Goal: Transaction & Acquisition: Purchase product/service

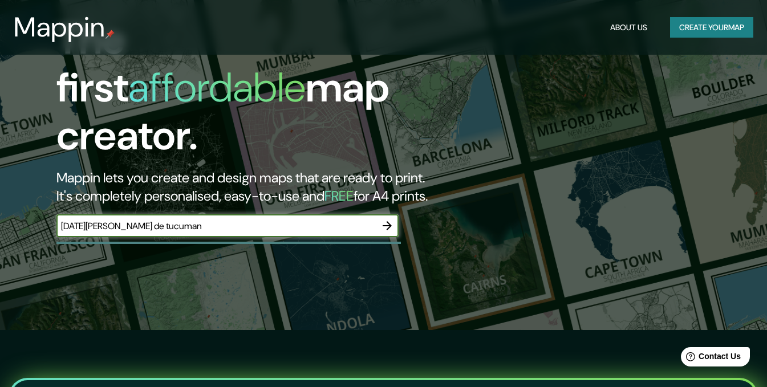
type input "[DATE][PERSON_NAME] de tucuman"
click at [389, 219] on icon "button" at bounding box center [387, 226] width 14 height 14
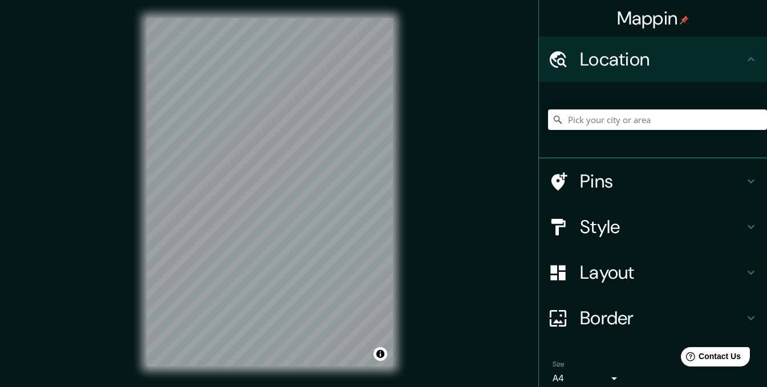
click at [209, 371] on div "© Mapbox © OpenStreetMap Improve this map" at bounding box center [269, 192] width 283 height 385
click at [729, 190] on h4 "Pins" at bounding box center [662, 181] width 164 height 23
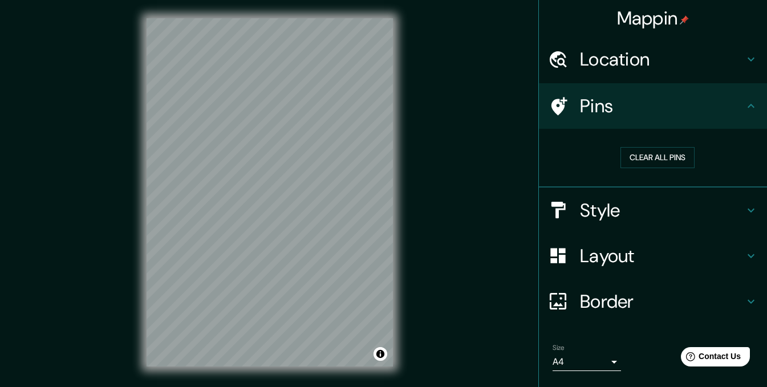
click at [729, 64] on h4 "Location" at bounding box center [662, 59] width 164 height 23
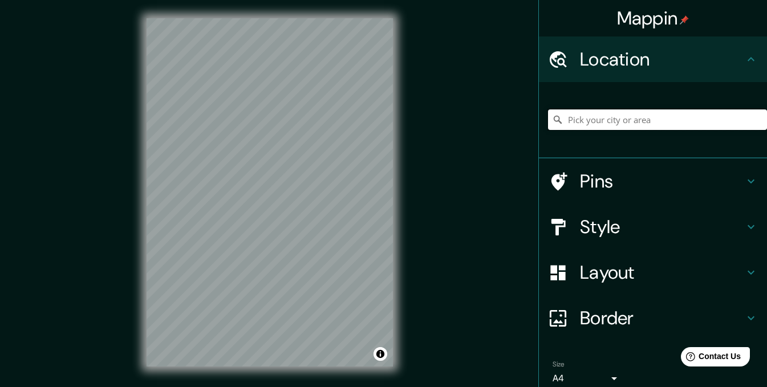
click at [625, 115] on input "Pick your city or area" at bounding box center [657, 119] width 219 height 21
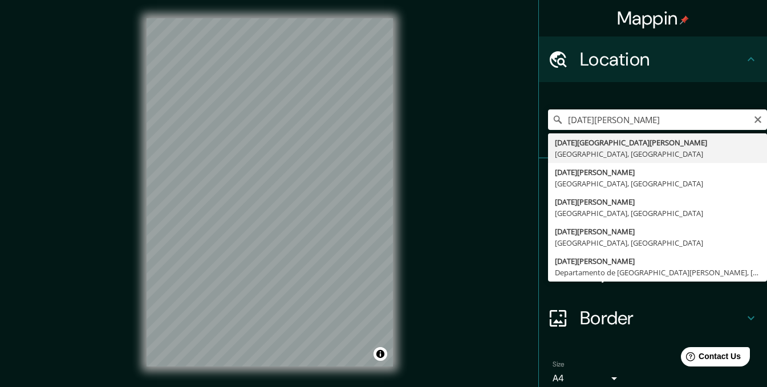
type input "[DATE][GEOGRAPHIC_DATA][PERSON_NAME], [GEOGRAPHIC_DATA], [GEOGRAPHIC_DATA]"
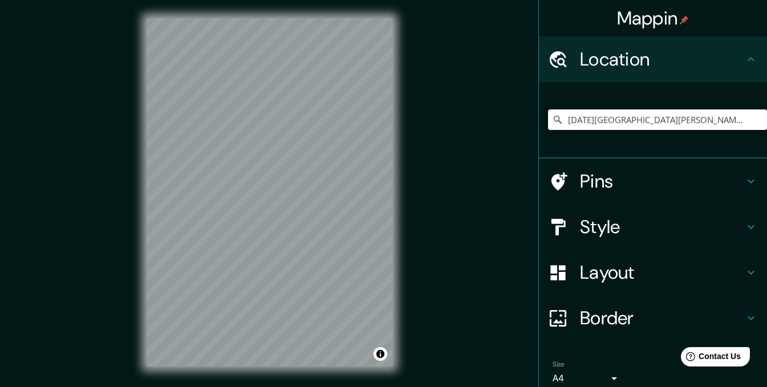
click at [614, 271] on h4 "Layout" at bounding box center [662, 272] width 164 height 23
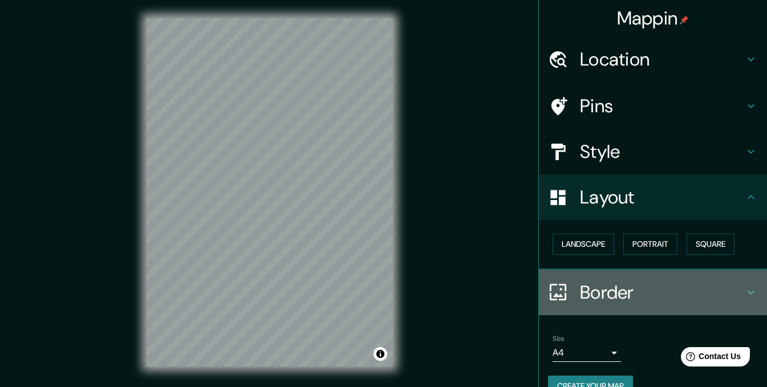
click at [627, 294] on h4 "Border" at bounding box center [662, 292] width 164 height 23
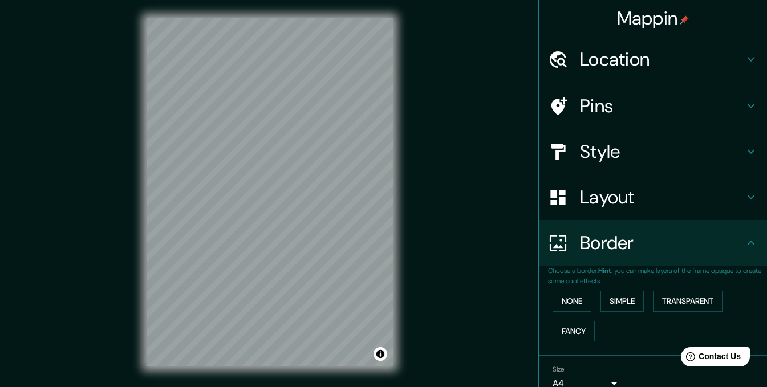
click at [622, 158] on h4 "Style" at bounding box center [662, 151] width 164 height 23
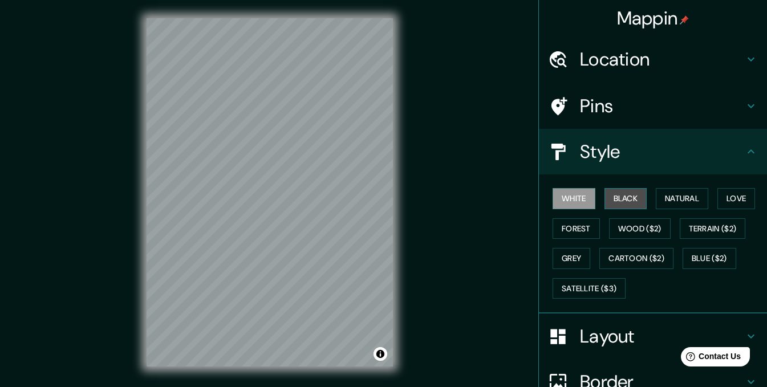
click at [615, 197] on button "Black" at bounding box center [625, 198] width 43 height 21
click at [400, 209] on div "© Mapbox © OpenStreetMap Improve this map" at bounding box center [269, 192] width 283 height 385
click at [570, 198] on button "White" at bounding box center [574, 198] width 43 height 21
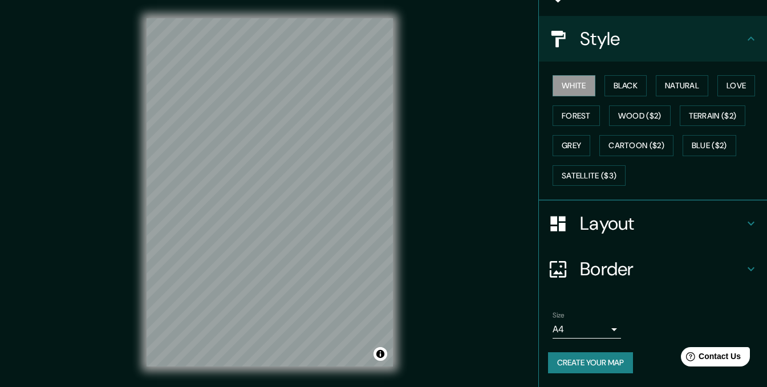
scroll to position [16, 0]
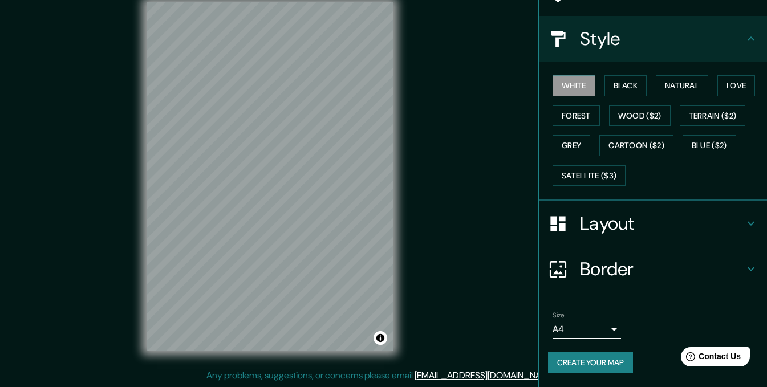
click at [656, 229] on h4 "Layout" at bounding box center [662, 223] width 164 height 23
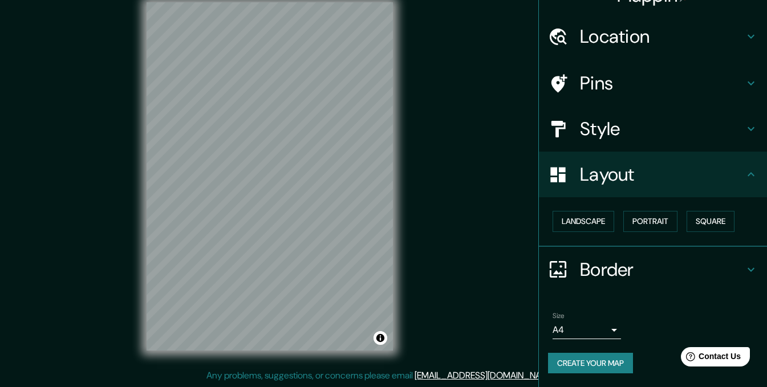
scroll to position [23, 0]
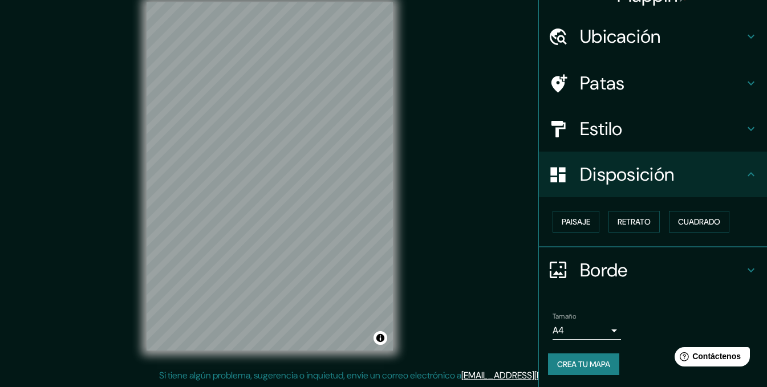
click at [735, 128] on h4 "Estilo" at bounding box center [662, 128] width 164 height 23
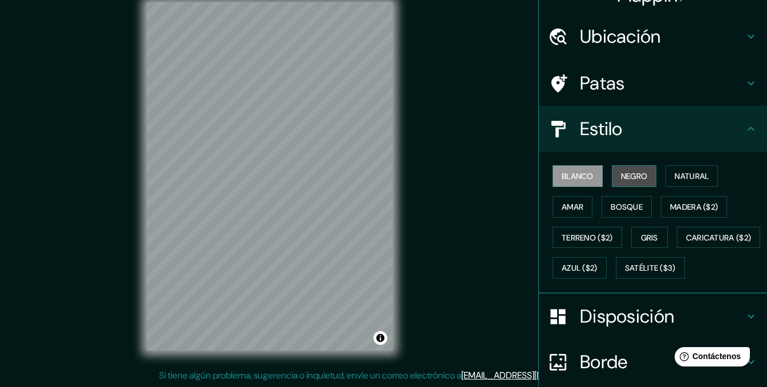
click at [621, 181] on font "Negro" at bounding box center [634, 176] width 27 height 10
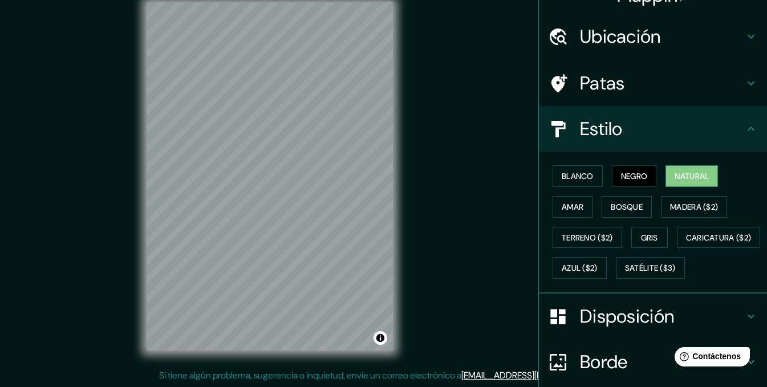
click at [681, 180] on font "Natural" at bounding box center [692, 176] width 34 height 10
click at [572, 212] on font "Amar" at bounding box center [573, 207] width 22 height 10
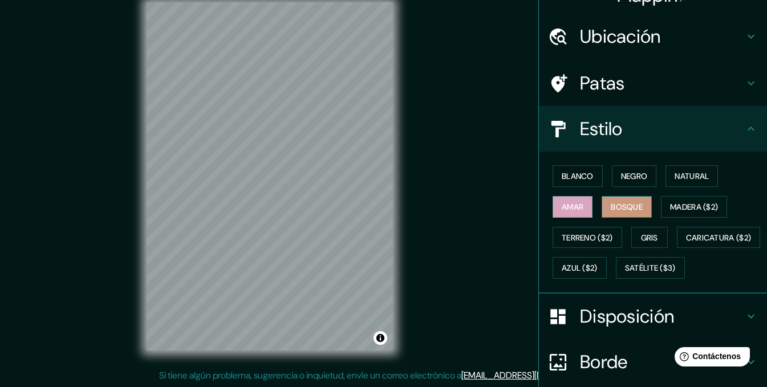
click at [618, 210] on font "Bosque" at bounding box center [627, 207] width 32 height 10
click at [575, 205] on font "Amar" at bounding box center [573, 207] width 22 height 10
click at [641, 237] on font "Gris" at bounding box center [649, 238] width 17 height 10
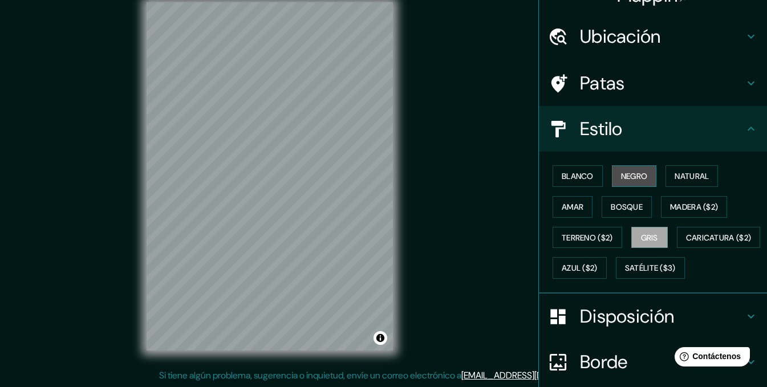
click at [622, 168] on button "Negro" at bounding box center [634, 176] width 45 height 22
click at [627, 79] on h4 "Patas" at bounding box center [662, 83] width 164 height 23
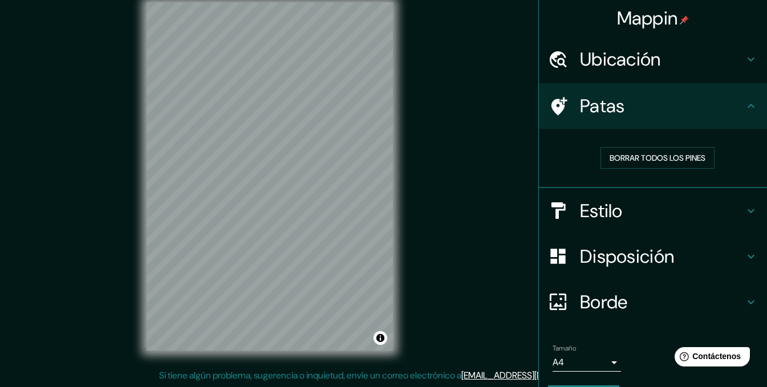
scroll to position [33, 0]
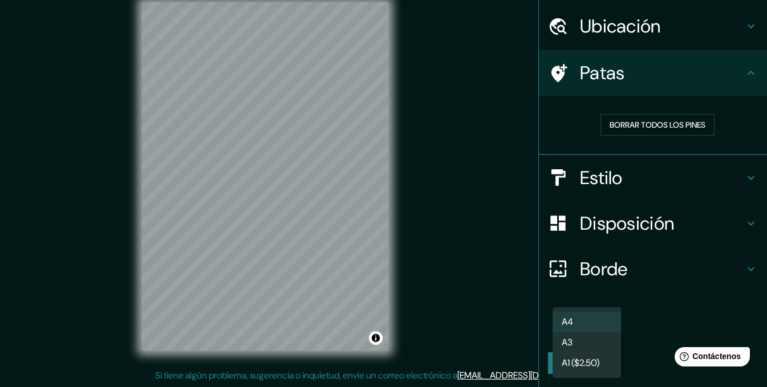
click at [578, 327] on body "Mappin Ubicación San Miguel de Tucumán, Provincia de Tucumán, Argentina Patas B…" at bounding box center [383, 177] width 767 height 387
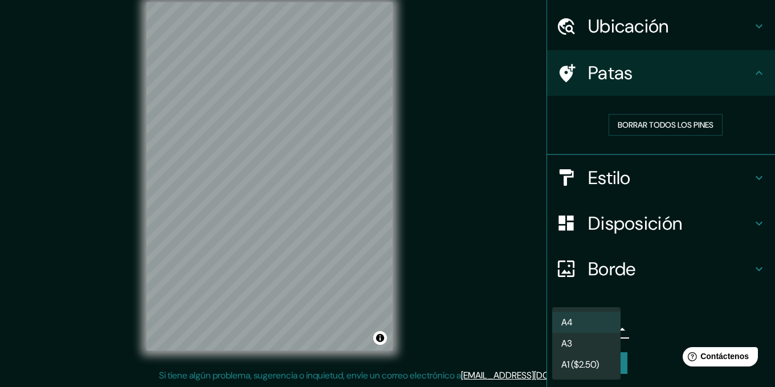
click at [587, 339] on li "A3" at bounding box center [587, 343] width 68 height 21
type input "a4"
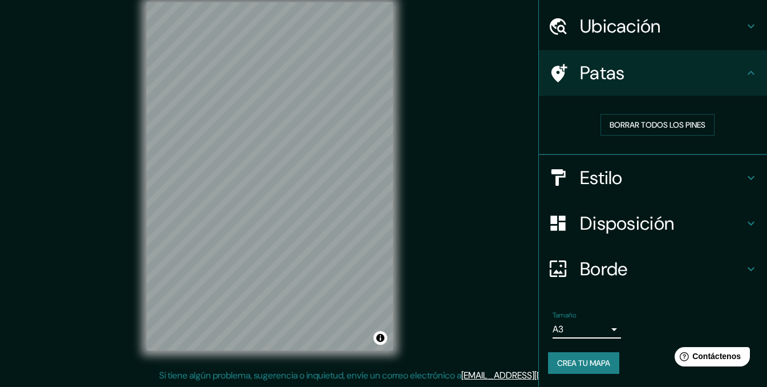
click at [580, 360] on font "Crea tu mapa" at bounding box center [583, 363] width 53 height 10
click at [424, 291] on div "Mappin Ubicación San Miguel de Tucumán, Provincia de Tucumán, Argentina Patas B…" at bounding box center [383, 185] width 767 height 403
click at [383, 342] on button "Activar o desactivar atribución" at bounding box center [380, 338] width 14 height 14
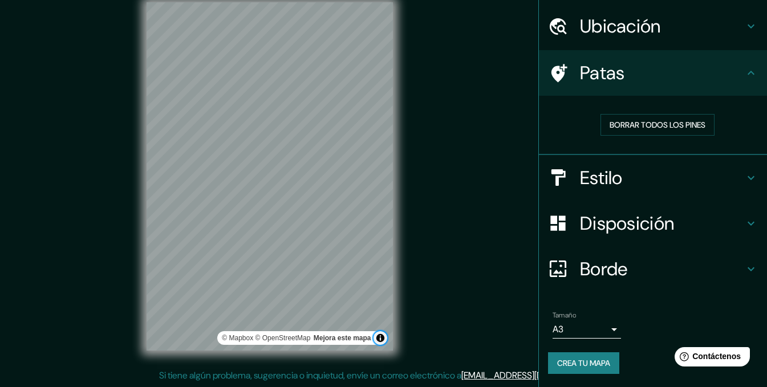
click at [383, 341] on button "Activar o desactivar atribución" at bounding box center [380, 338] width 14 height 14
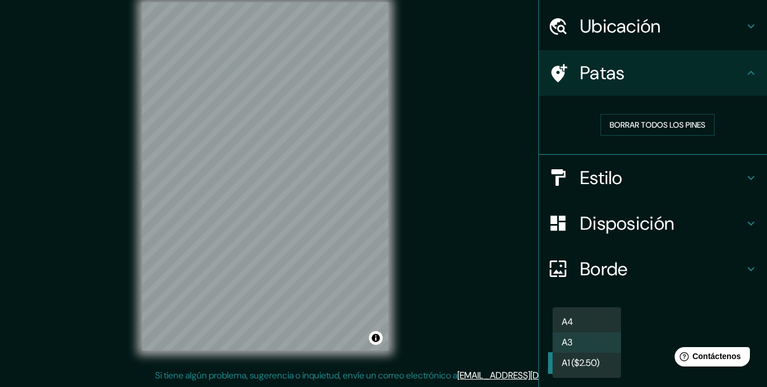
click at [609, 328] on body "Mappin Ubicación San Miguel de Tucumán, Provincia de Tucumán, Argentina Patas B…" at bounding box center [383, 177] width 767 height 387
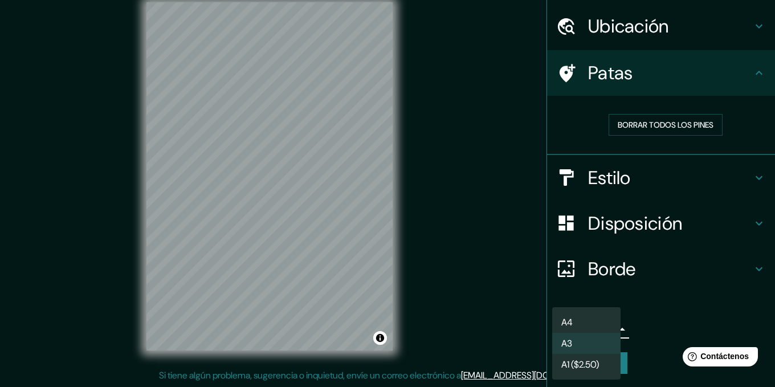
click at [598, 342] on li "A3" at bounding box center [587, 343] width 68 height 21
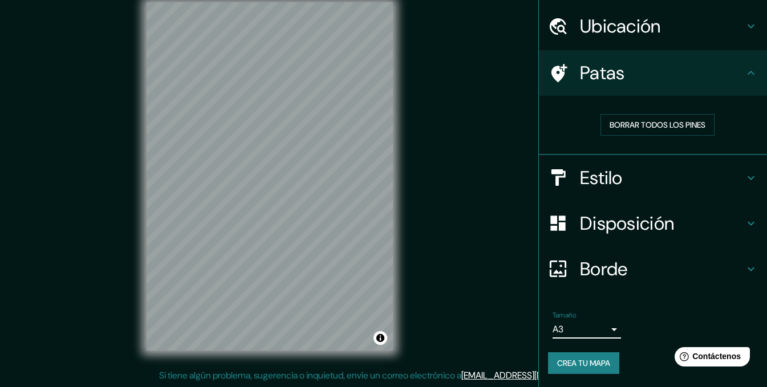
click at [646, 259] on h4 "Borde" at bounding box center [662, 269] width 164 height 23
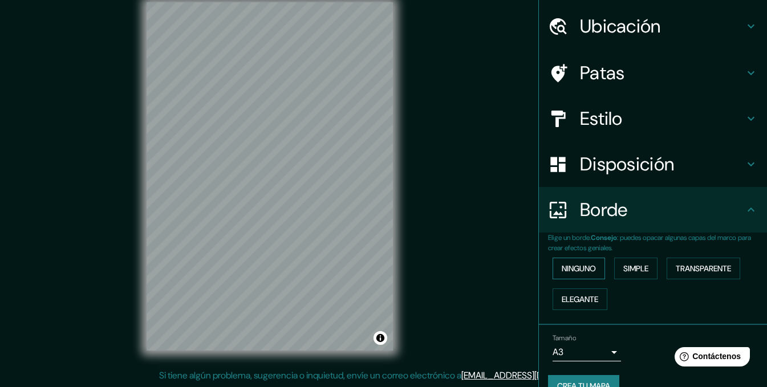
click at [568, 274] on font "Ninguno" at bounding box center [579, 268] width 34 height 15
click at [684, 273] on font "Transparente" at bounding box center [703, 268] width 55 height 10
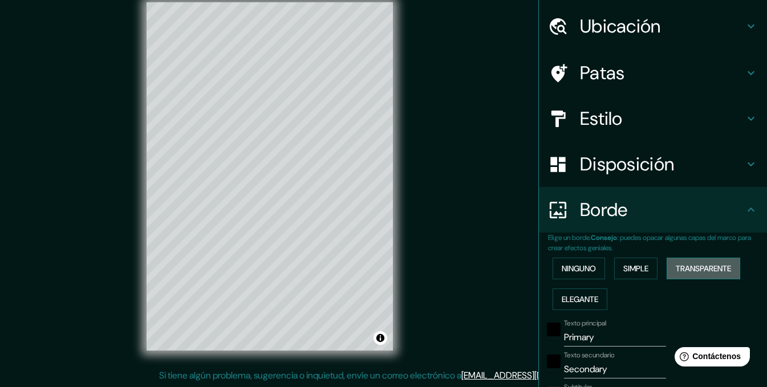
click at [684, 273] on font "Transparente" at bounding box center [703, 268] width 55 height 10
type input "207"
type input "35"
click at [589, 296] on font "Elegante" at bounding box center [580, 299] width 36 height 10
click at [578, 277] on button "Ninguno" at bounding box center [579, 269] width 52 height 22
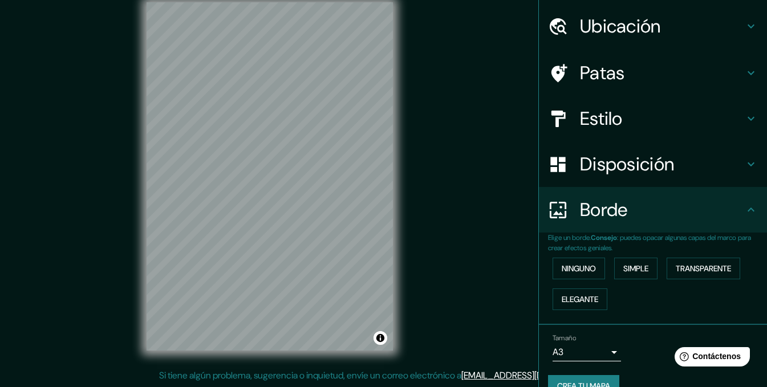
scroll to position [0, 0]
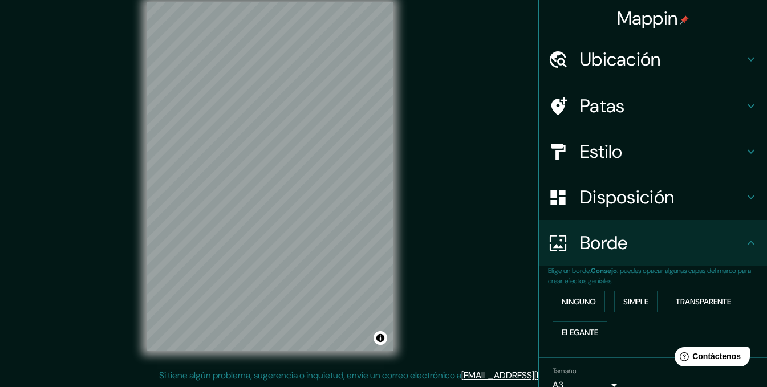
click at [668, 207] on h4 "Disposición" at bounding box center [662, 197] width 164 height 23
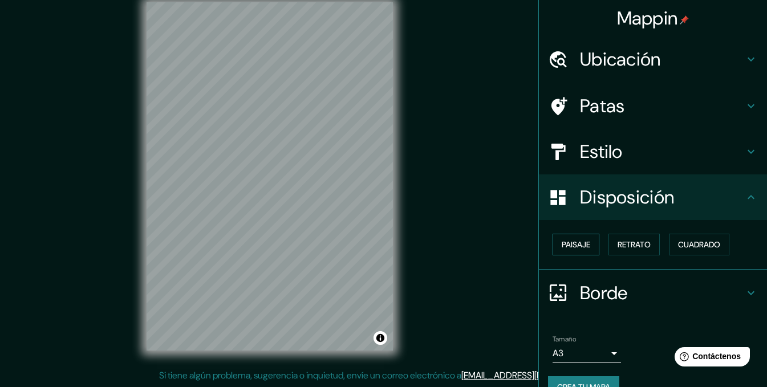
click at [571, 243] on font "Paisaje" at bounding box center [576, 244] width 29 height 10
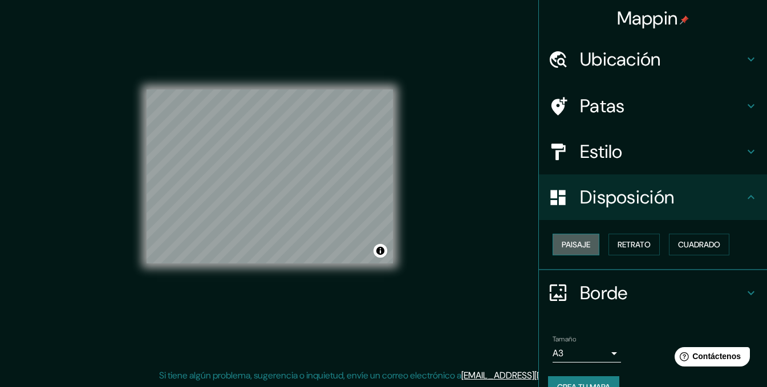
click at [571, 243] on font "Paisaje" at bounding box center [576, 244] width 29 height 10
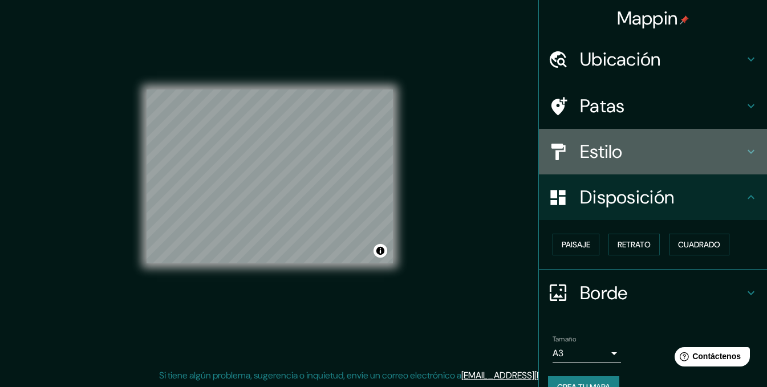
click at [704, 153] on h4 "Estilo" at bounding box center [662, 151] width 164 height 23
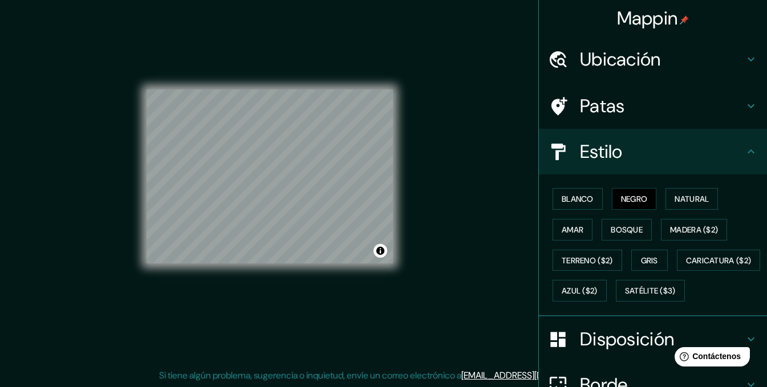
click at [708, 112] on h4 "Patas" at bounding box center [662, 106] width 164 height 23
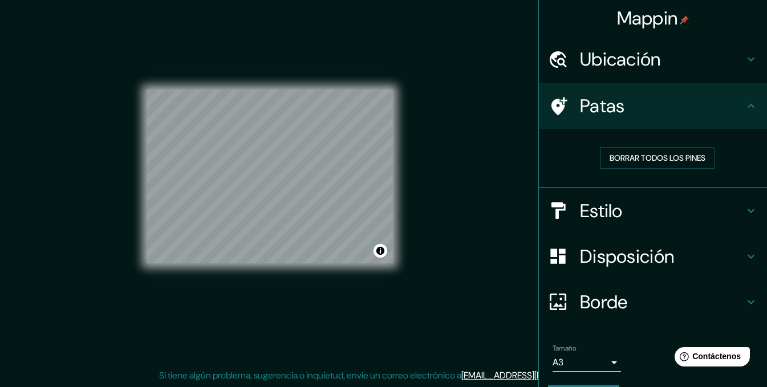
click at [729, 52] on h4 "Ubicación" at bounding box center [662, 59] width 164 height 23
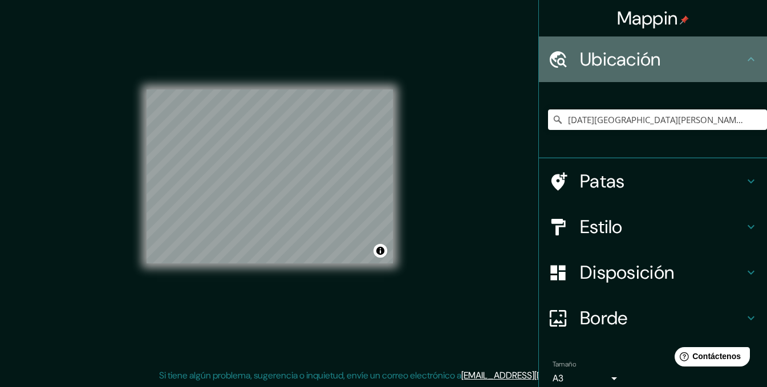
click at [729, 52] on h4 "Ubicación" at bounding box center [662, 59] width 164 height 23
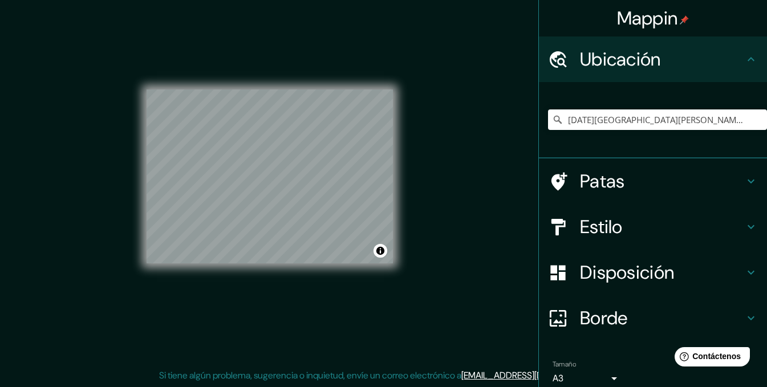
scroll to position [50, 0]
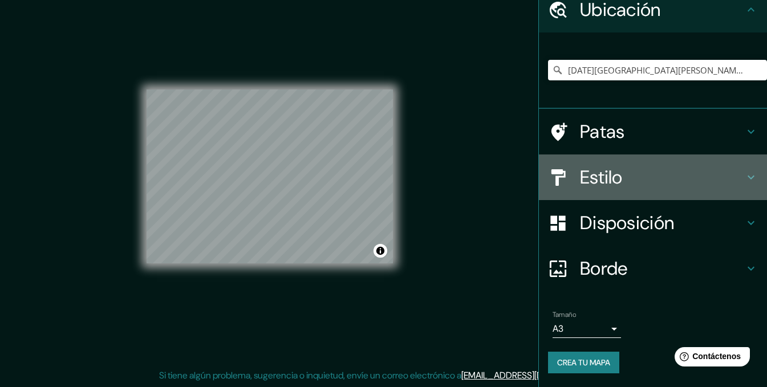
click at [700, 186] on h4 "Estilo" at bounding box center [662, 177] width 164 height 23
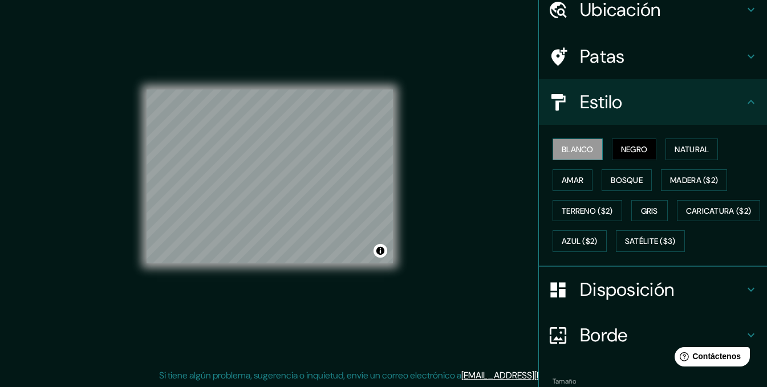
click at [587, 146] on button "Blanco" at bounding box center [578, 150] width 50 height 22
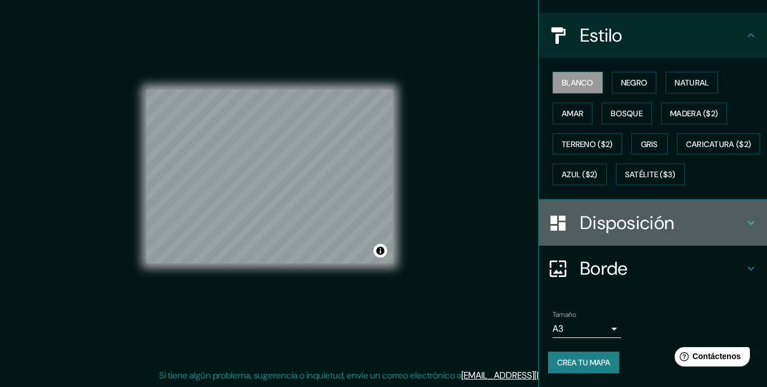
click at [644, 224] on font "Disposición" at bounding box center [627, 223] width 94 height 24
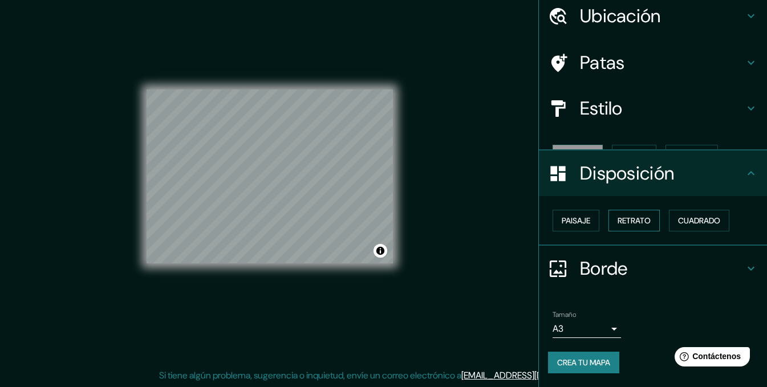
scroll to position [24, 0]
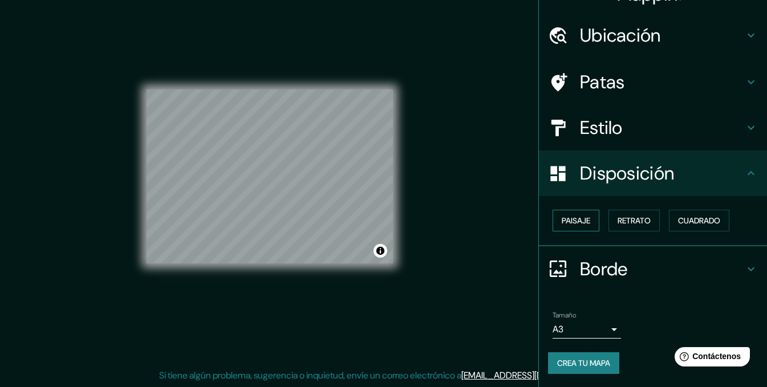
click at [567, 223] on font "Paisaje" at bounding box center [576, 221] width 29 height 10
click at [618, 219] on font "Retrato" at bounding box center [634, 221] width 33 height 10
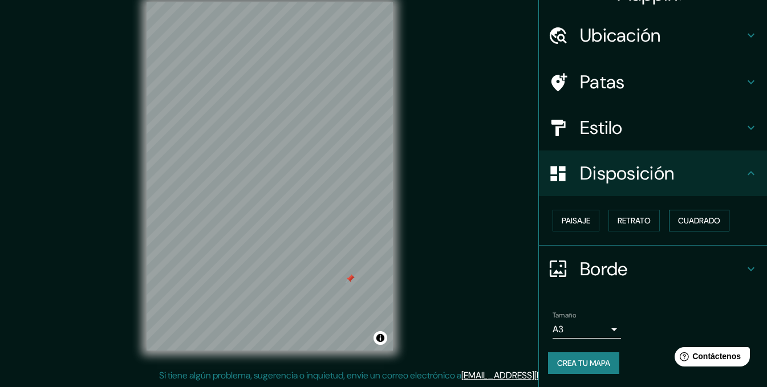
click at [709, 224] on font "Cuadrado" at bounding box center [699, 221] width 42 height 10
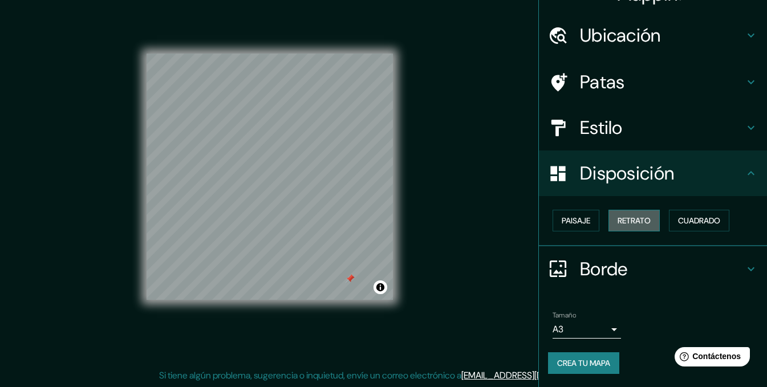
click at [608, 226] on button "Retrato" at bounding box center [633, 221] width 51 height 22
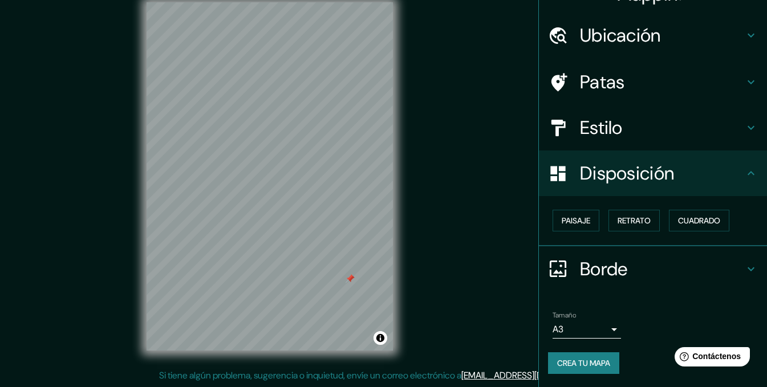
click at [629, 67] on div "Patas" at bounding box center [653, 82] width 228 height 46
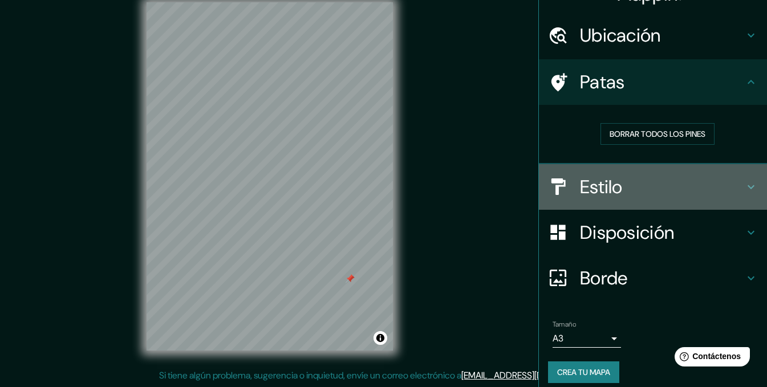
click at [637, 197] on h4 "Estilo" at bounding box center [662, 187] width 164 height 23
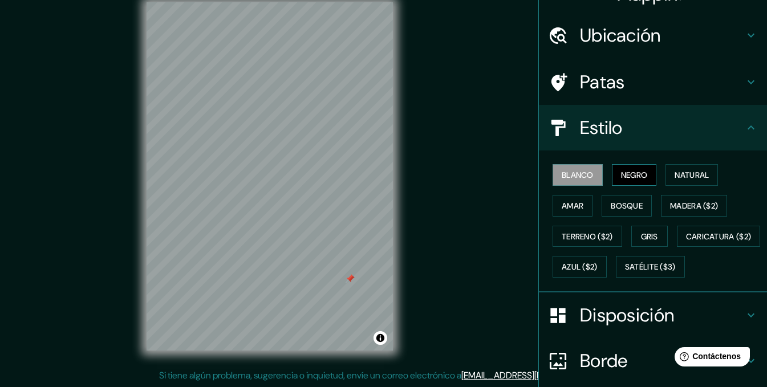
click at [636, 169] on font "Negro" at bounding box center [634, 175] width 27 height 15
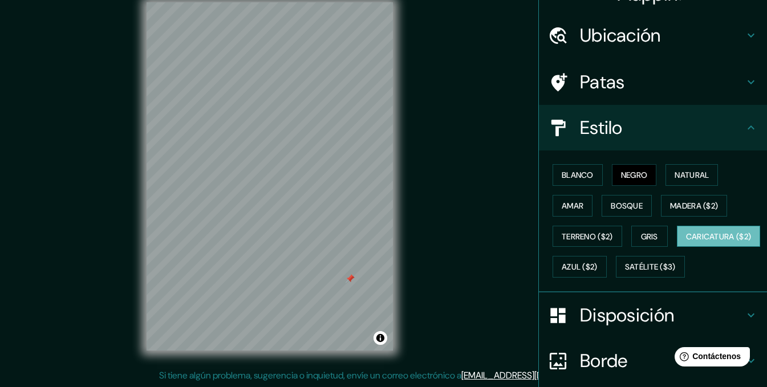
click at [686, 244] on font "Caricatura ($2)" at bounding box center [719, 236] width 66 height 15
click at [598, 265] on font "Azul ($2)" at bounding box center [580, 267] width 36 height 10
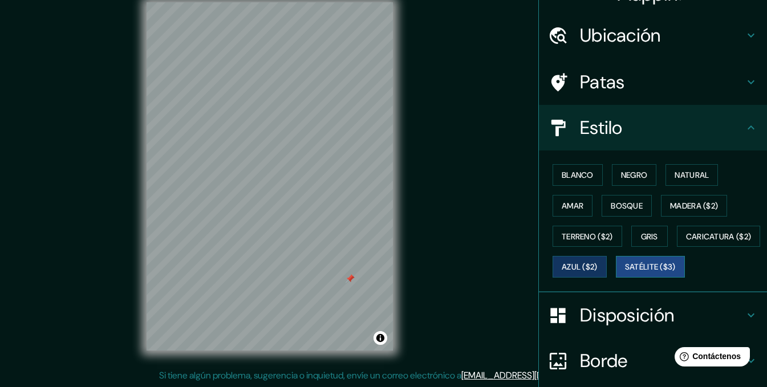
click at [625, 273] on font "Satélite ($3)" at bounding box center [650, 267] width 51 height 10
click at [630, 170] on font "Negro" at bounding box center [634, 175] width 27 height 10
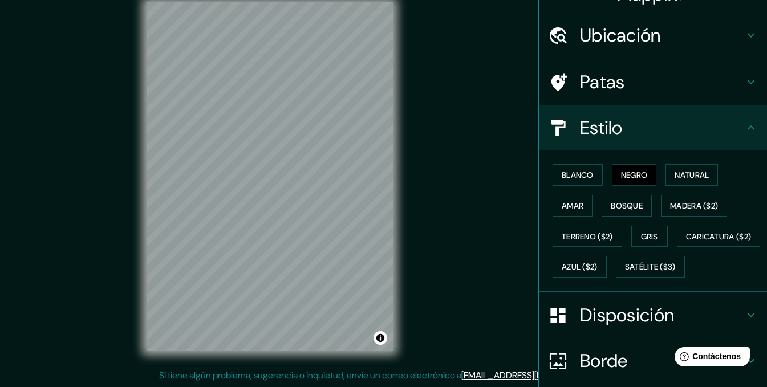
click at [472, 211] on div "Mappin Ubicación San Miguel de Tucumán, Provincia de Tucumán, Argentina Patas E…" at bounding box center [383, 185] width 767 height 403
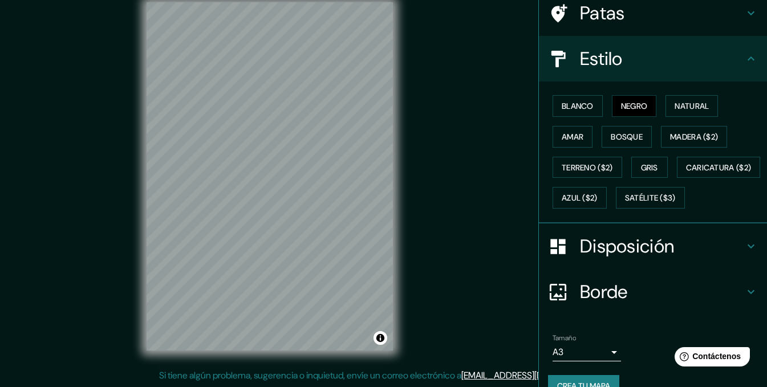
scroll to position [147, 0]
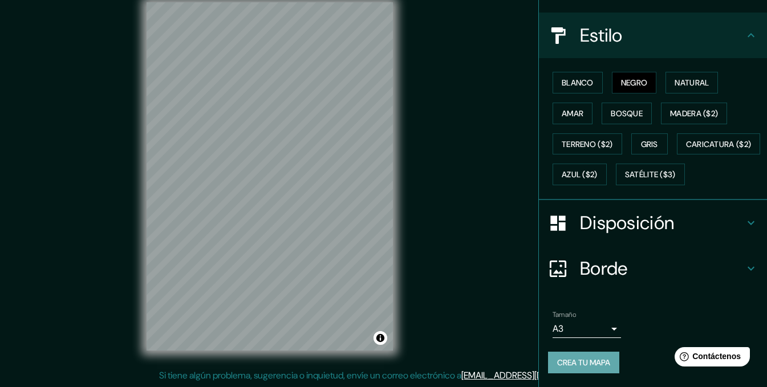
click at [597, 354] on button "Crea tu mapa" at bounding box center [583, 363] width 71 height 22
click at [558, 369] on font "Crea tu mapa" at bounding box center [583, 362] width 53 height 15
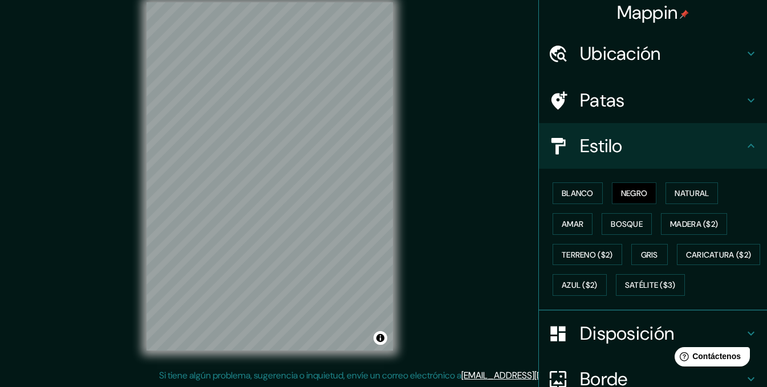
scroll to position [0, 0]
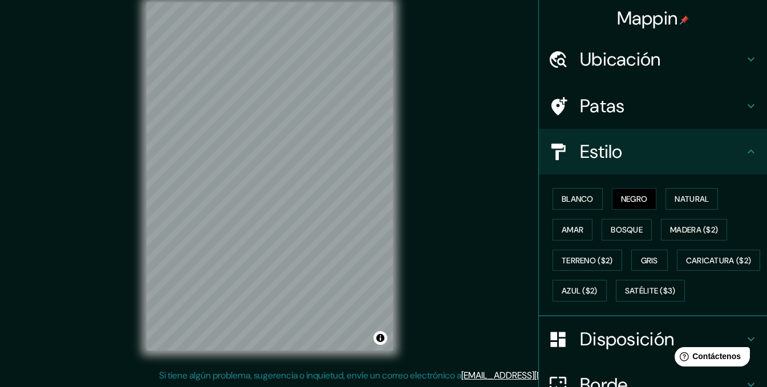
click at [480, 62] on div "Mappin Ubicación San Miguel de Tucumán, Provincia de Tucumán, Argentina Patas E…" at bounding box center [383, 185] width 767 height 403
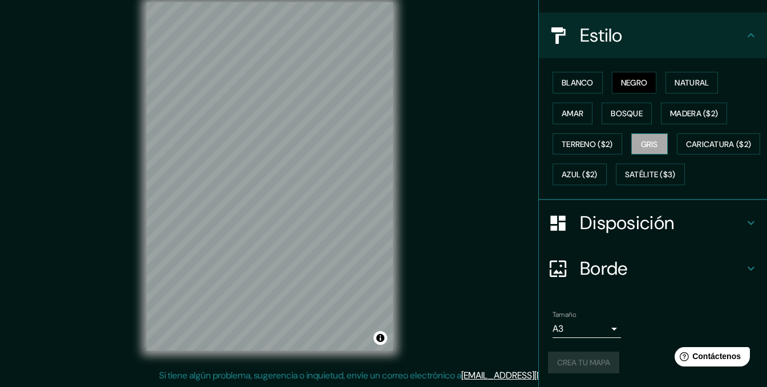
scroll to position [147, 0]
click at [596, 330] on body "Mappin Ubicación San Miguel de Tucumán, Provincia de Tucumán, Argentina Patas E…" at bounding box center [383, 177] width 767 height 387
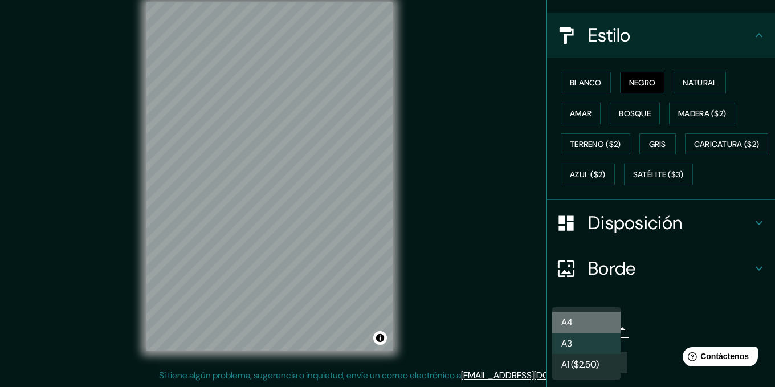
click at [596, 326] on li "A4" at bounding box center [587, 322] width 68 height 21
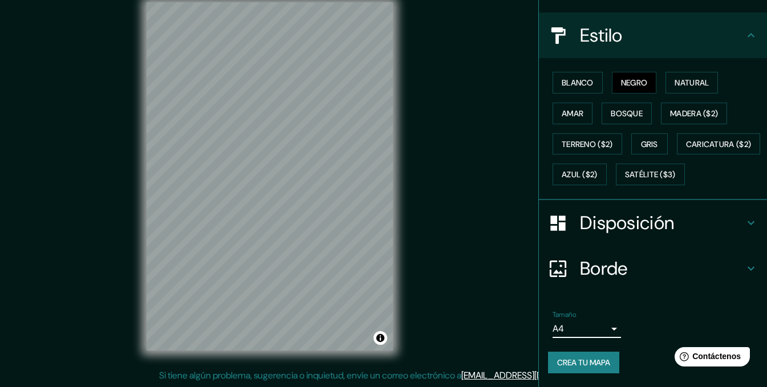
click at [594, 359] on font "Crea tu mapa" at bounding box center [583, 363] width 53 height 10
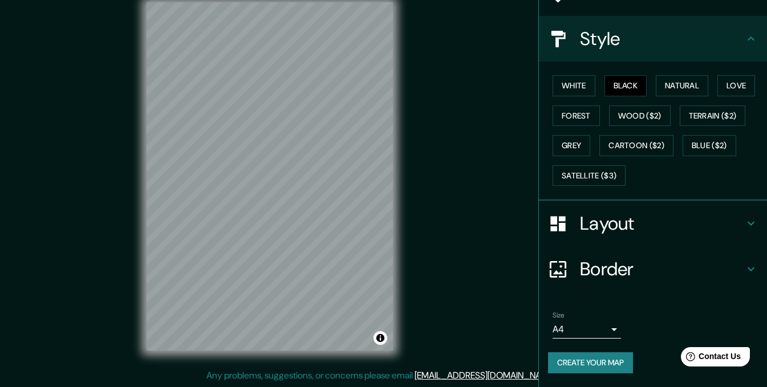
click at [468, 137] on div "Mappin Location San Miguel de Tucumán, Provincia de Tucumán, Argentina Pins Sty…" at bounding box center [383, 185] width 767 height 403
click at [564, 361] on button "Create your map" at bounding box center [590, 362] width 85 height 21
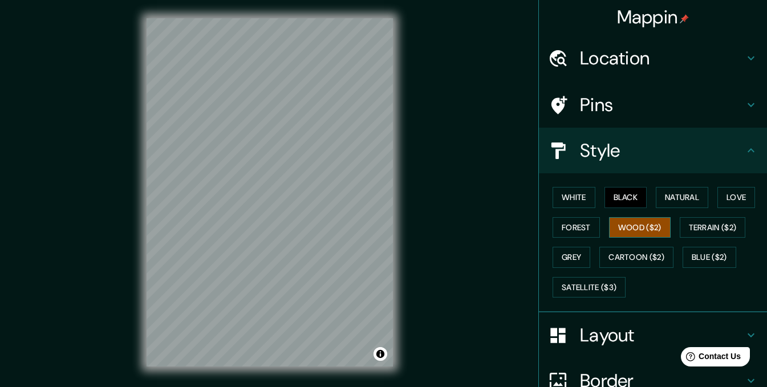
scroll to position [0, 0]
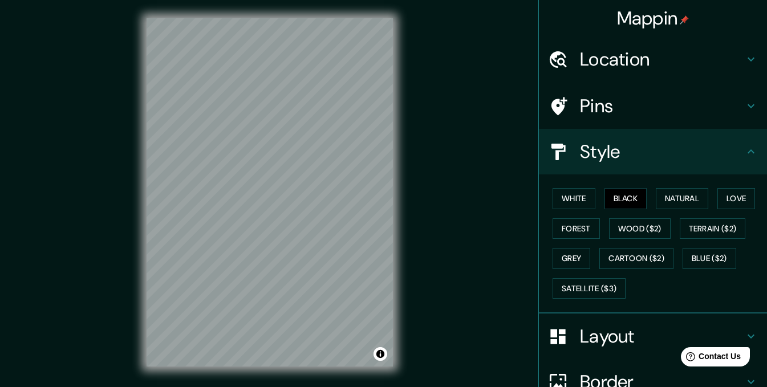
click at [427, 42] on div "Mappin Location San Miguel de Tucumán, Provincia de Tucumán, Argentina Pins Sty…" at bounding box center [383, 201] width 767 height 403
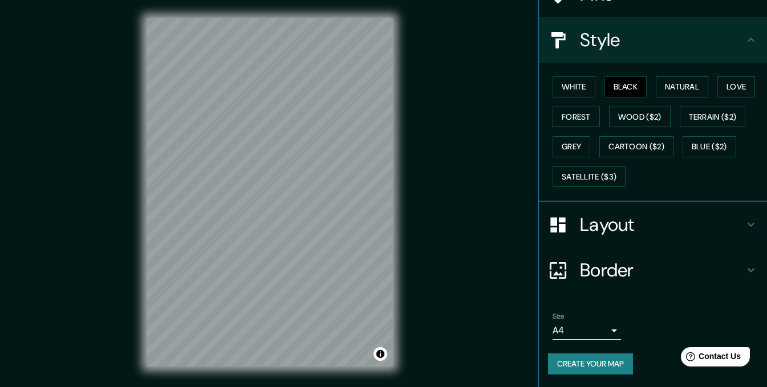
scroll to position [113, 0]
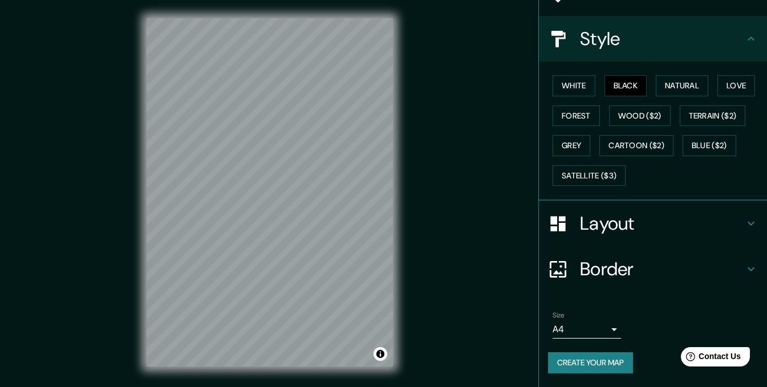
click at [594, 330] on body "Mappin Location San Miguel de Tucumán, Provincia de Tucumán, Argentina Pins Sty…" at bounding box center [383, 193] width 767 height 387
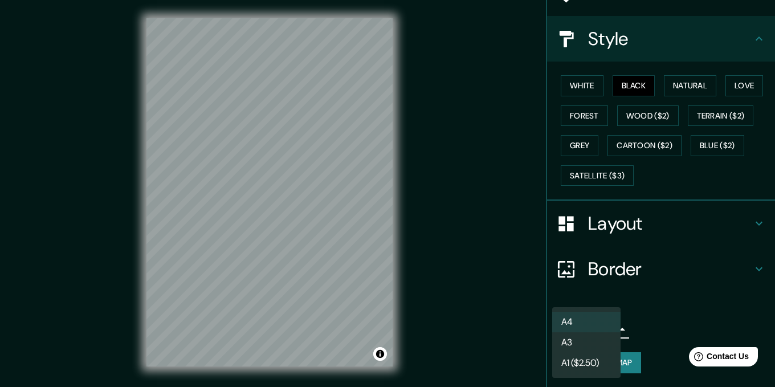
click at [586, 347] on li "A3" at bounding box center [587, 342] width 68 height 21
type input "a4"
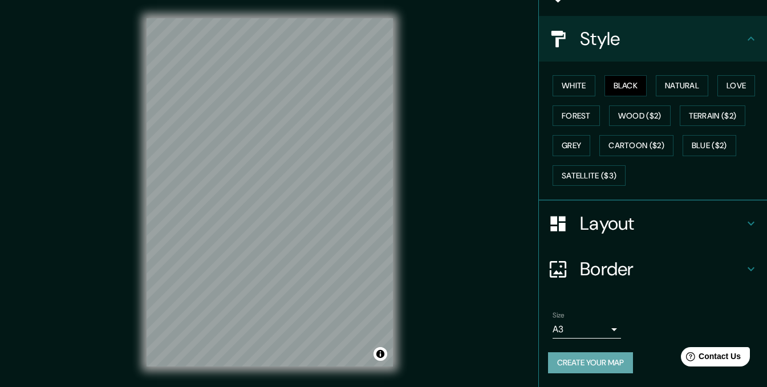
click at [582, 360] on button "Create your map" at bounding box center [590, 362] width 85 height 21
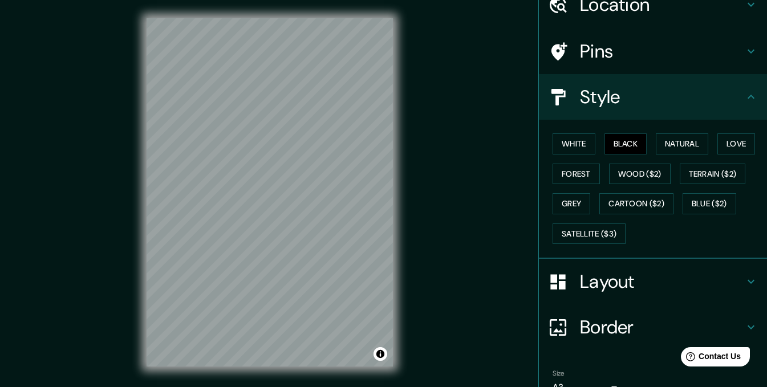
scroll to position [0, 0]
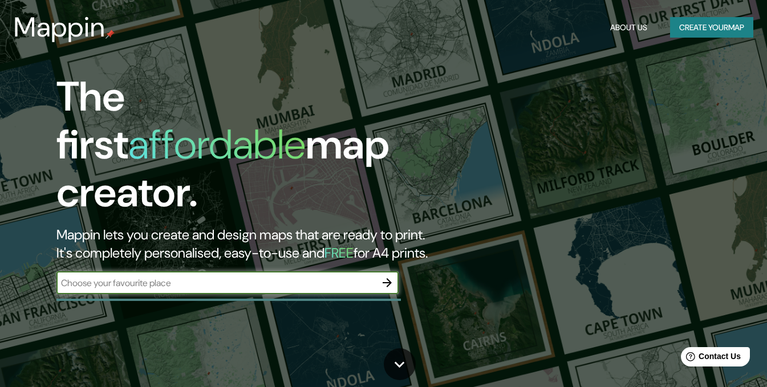
type input "[DATE][PERSON_NAME] de tucuman"
click at [385, 276] on icon "button" at bounding box center [387, 283] width 14 height 14
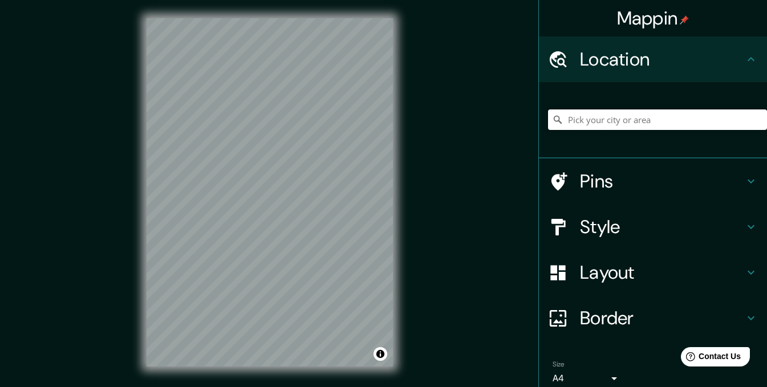
click at [582, 114] on input "Pick your city or area" at bounding box center [657, 119] width 219 height 21
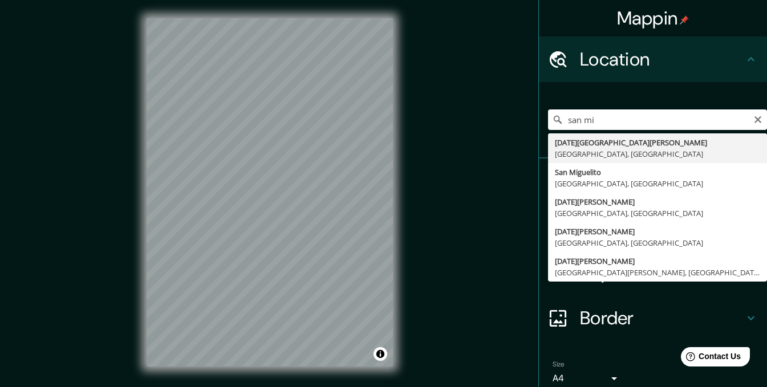
type input "[DATE][GEOGRAPHIC_DATA][PERSON_NAME], [GEOGRAPHIC_DATA], [GEOGRAPHIC_DATA]"
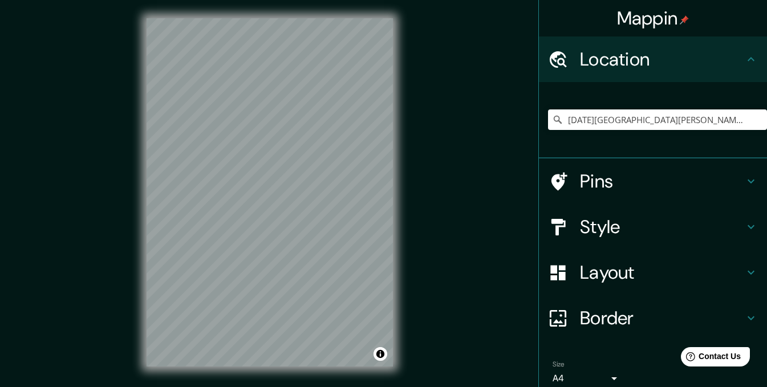
click at [432, 206] on div "Mappin Location [DATE][GEOGRAPHIC_DATA][PERSON_NAME], [GEOGRAPHIC_DATA], [GEOGR…" at bounding box center [383, 201] width 767 height 403
click at [132, 238] on div "© Mapbox © OpenStreetMap Improve this map" at bounding box center [269, 192] width 283 height 385
click at [395, 207] on div "© Mapbox © OpenStreetMap Improve this map" at bounding box center [269, 192] width 283 height 385
click at [602, 222] on h4 "Style" at bounding box center [662, 227] width 164 height 23
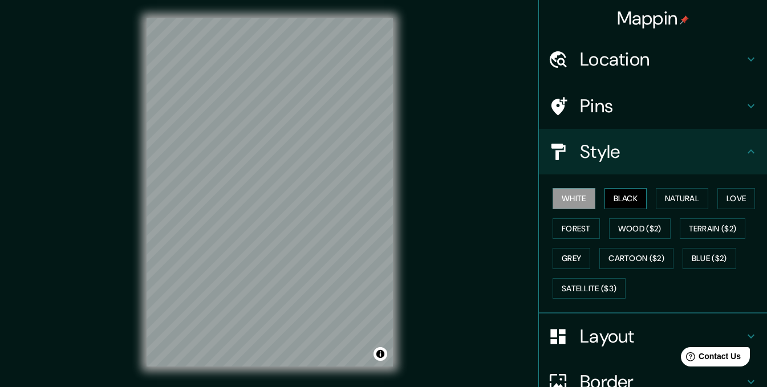
click at [605, 200] on button "Black" at bounding box center [625, 198] width 43 height 21
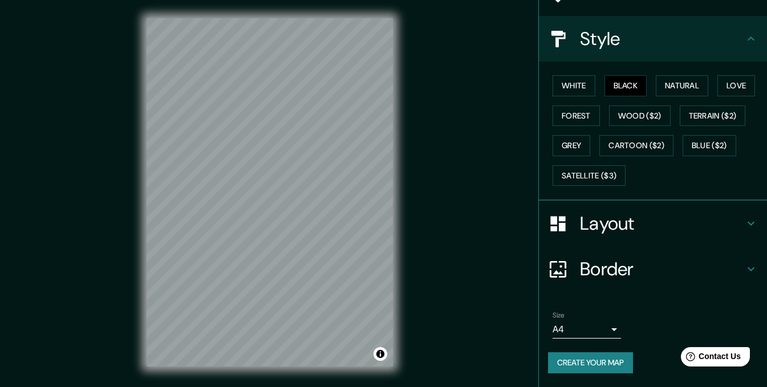
click at [590, 365] on button "Create your map" at bounding box center [590, 362] width 85 height 21
click at [408, 231] on div "© Mapbox © OpenStreetMap Improve this map" at bounding box center [269, 192] width 283 height 385
click at [139, 278] on div "© Mapbox © OpenStreetMap Improve this map" at bounding box center [269, 192] width 283 height 385
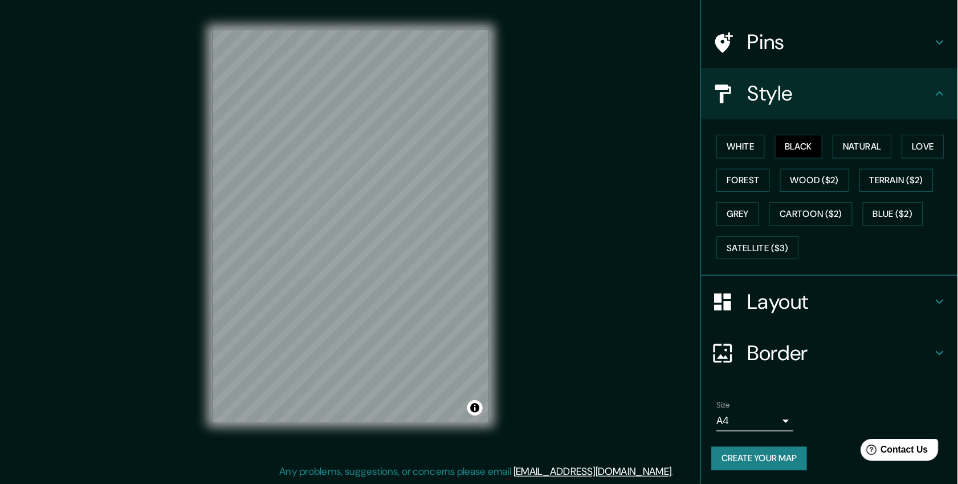
scroll to position [15, 0]
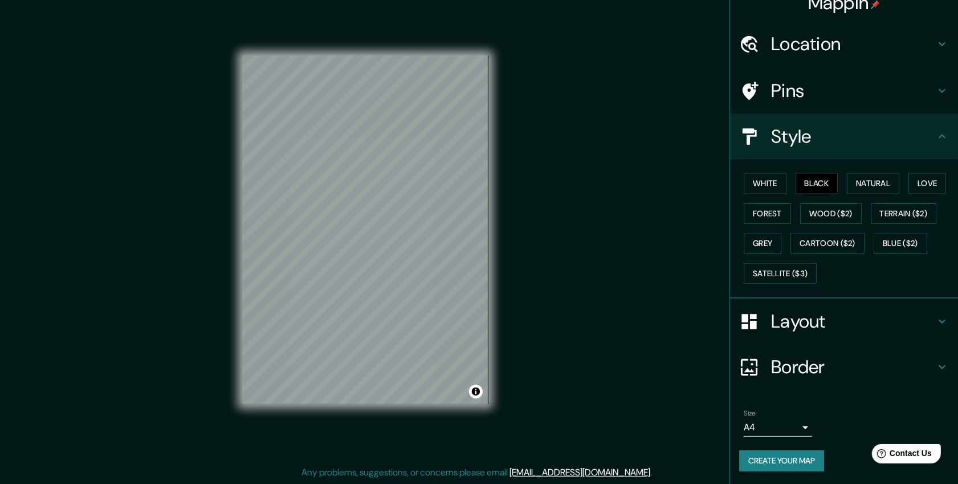
click at [238, 356] on div "© Mapbox © OpenStreetMap Improve this map" at bounding box center [365, 230] width 283 height 472
